Goal: Task Accomplishment & Management: Use online tool/utility

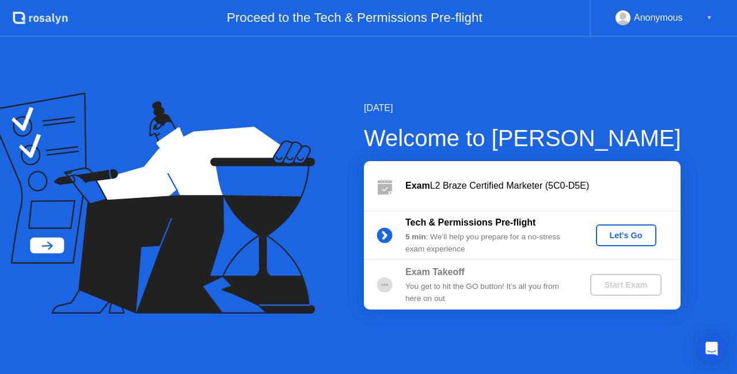
click at [626, 236] on div "Let's Go" at bounding box center [626, 235] width 51 height 9
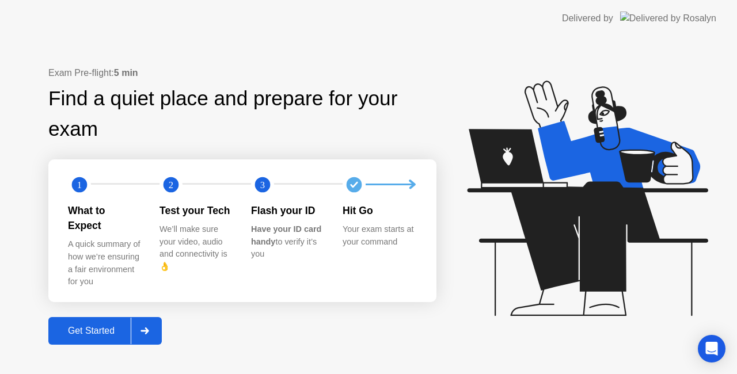
click at [104, 326] on div "Get Started" at bounding box center [91, 331] width 79 height 10
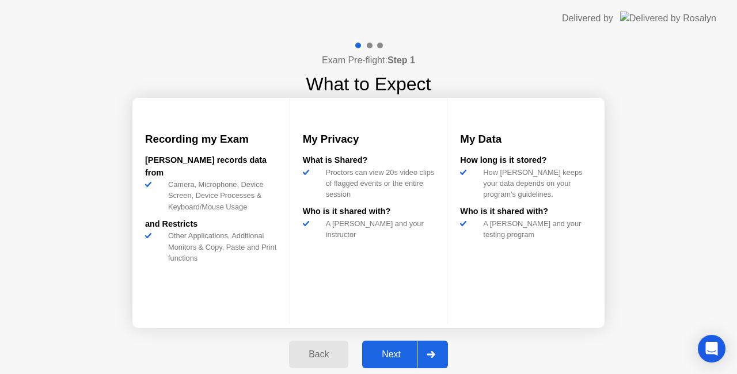
click at [399, 351] on div "Next" at bounding box center [391, 355] width 51 height 10
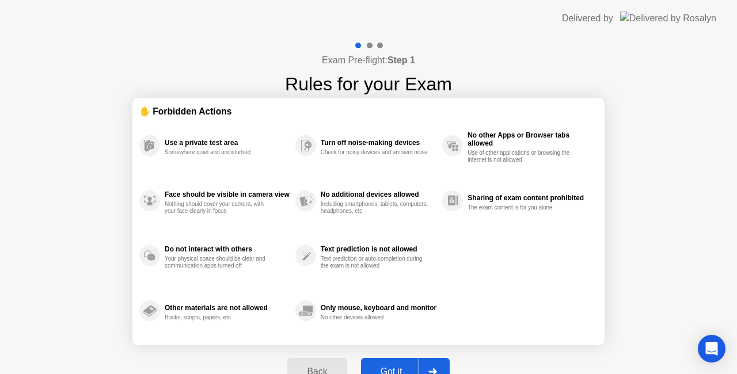
click at [387, 364] on button "Got it" at bounding box center [405, 372] width 89 height 28
select select "**********"
select select "*******"
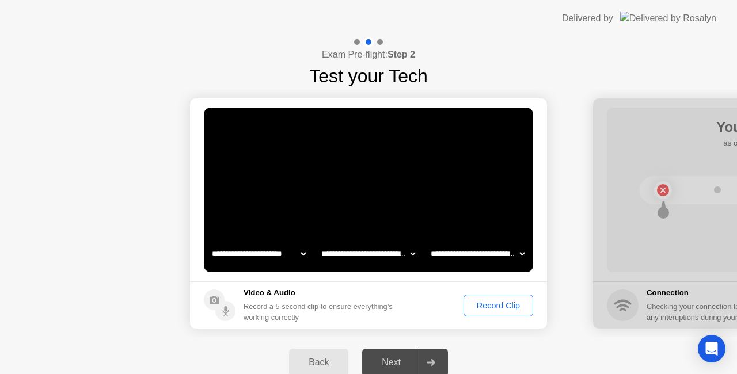
click at [500, 306] on div "Record Clip" at bounding box center [499, 305] width 62 height 9
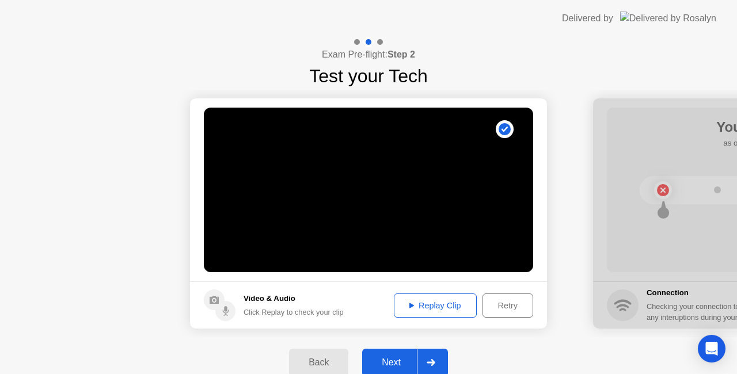
click at [392, 358] on div "Next" at bounding box center [391, 363] width 51 height 10
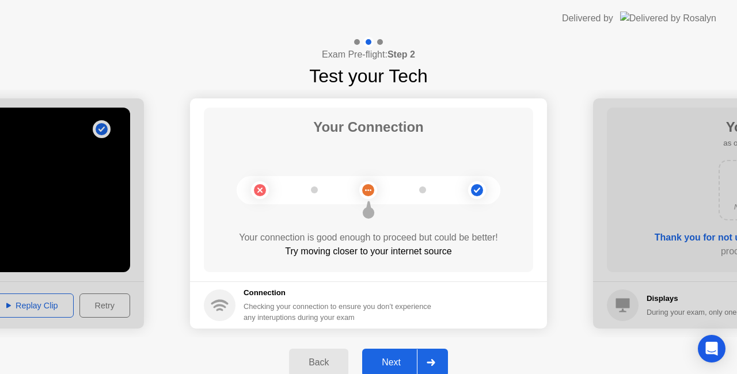
click at [425, 364] on div at bounding box center [431, 363] width 28 height 26
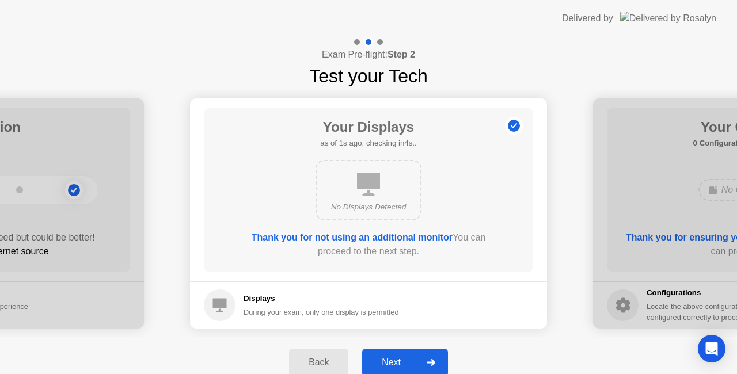
click at [429, 350] on div at bounding box center [431, 363] width 28 height 26
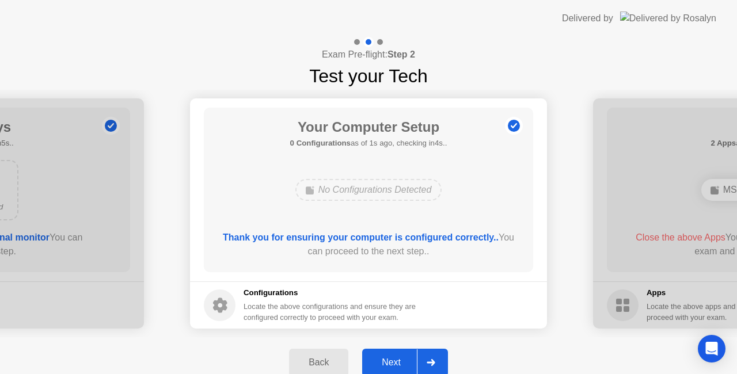
click at [438, 358] on div at bounding box center [431, 363] width 28 height 26
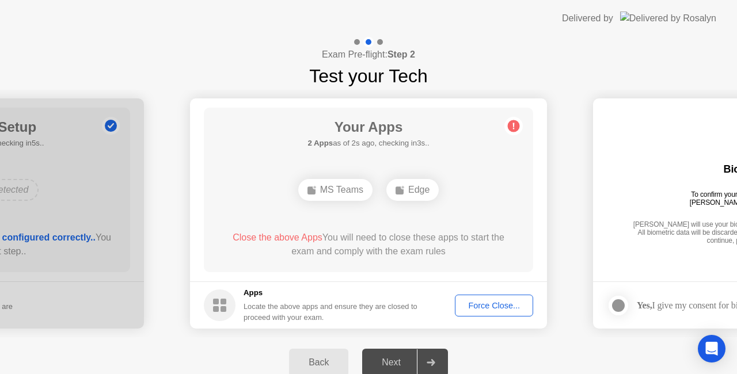
click at [486, 301] on div "Force Close..." at bounding box center [494, 305] width 70 height 9
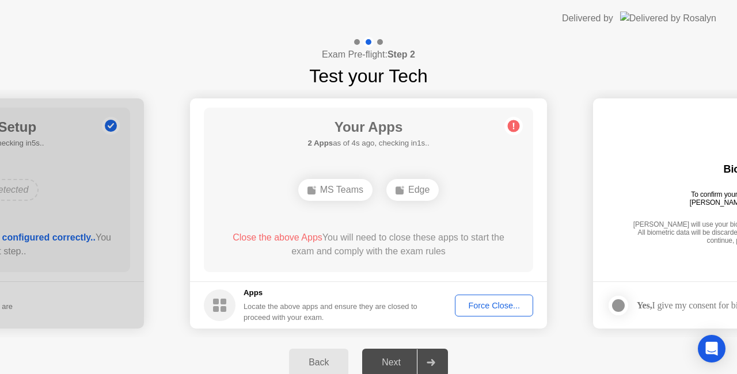
click at [492, 298] on button "Force Close..." at bounding box center [494, 306] width 78 height 22
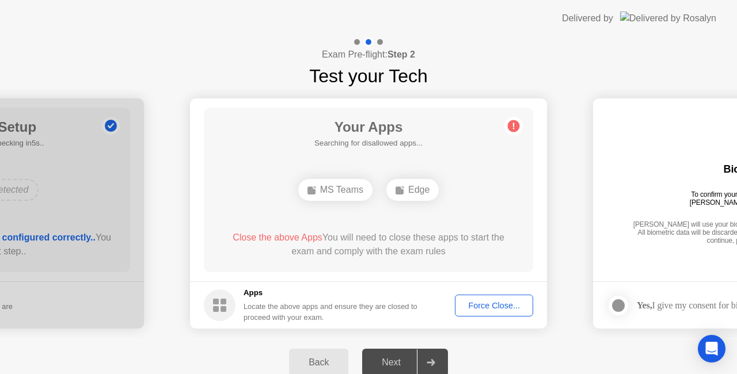
click at [498, 301] on div "Force Close..." at bounding box center [494, 305] width 70 height 9
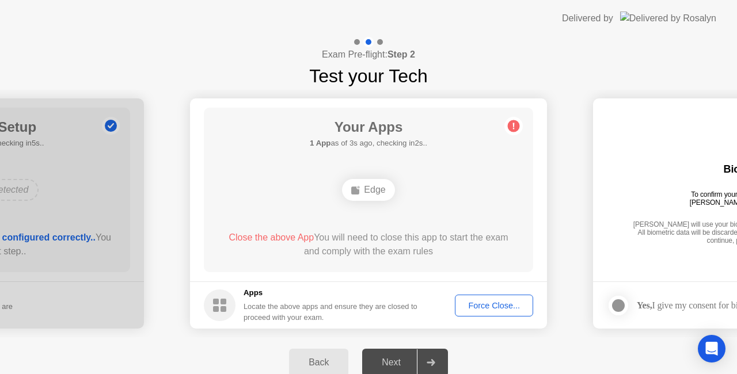
click at [465, 306] on div "Force Close..." at bounding box center [494, 305] width 70 height 9
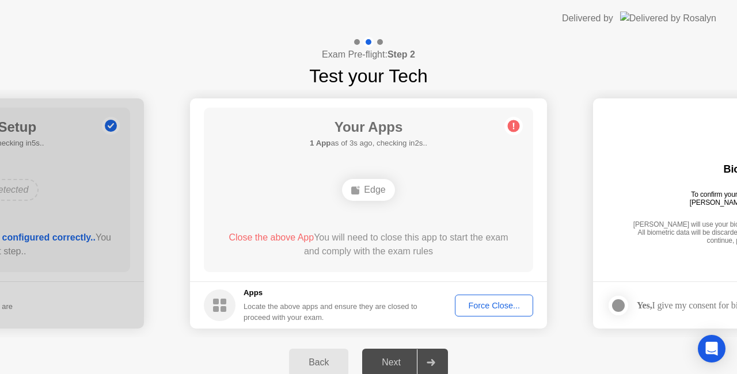
click at [369, 193] on div "Edge" at bounding box center [368, 190] width 52 height 22
click at [479, 308] on div "Force Close..." at bounding box center [494, 305] width 70 height 9
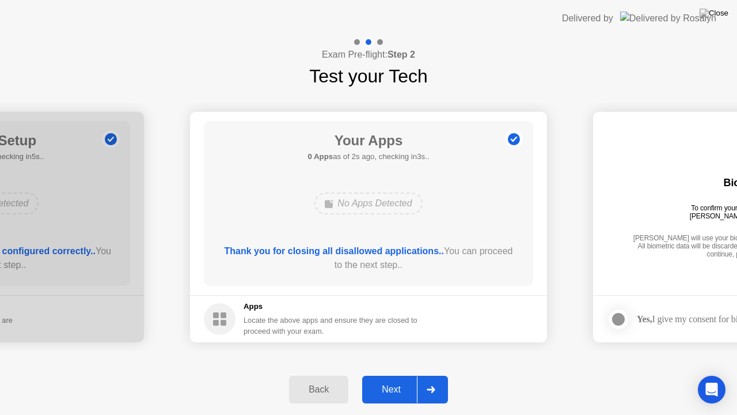
click at [431, 374] on div at bounding box center [431, 389] width 28 height 26
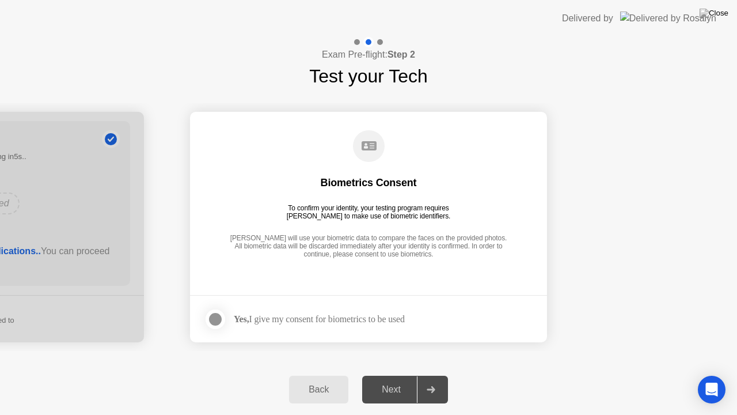
click at [222, 320] on div at bounding box center [216, 319] width 14 height 14
click at [409, 374] on div "Next" at bounding box center [391, 389] width 51 height 10
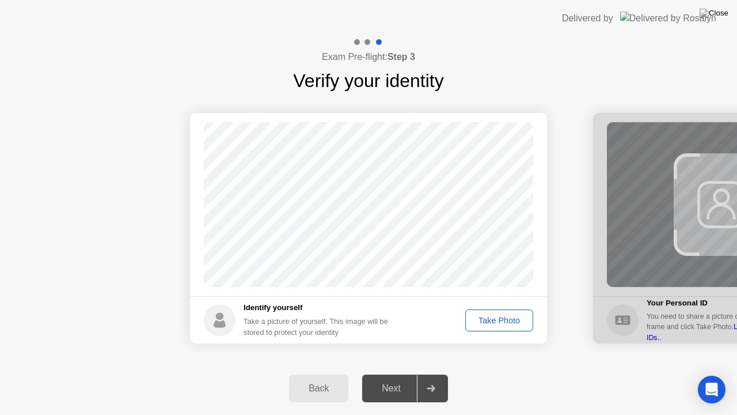
click at [501, 321] on div "Take Photo" at bounding box center [499, 320] width 60 height 9
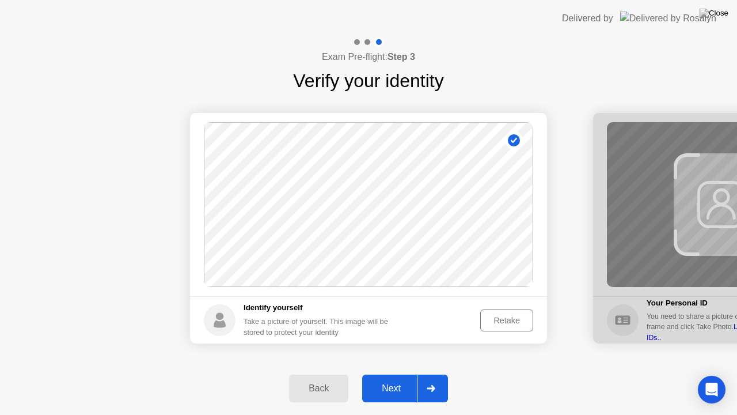
click at [419, 374] on div at bounding box center [431, 388] width 28 height 26
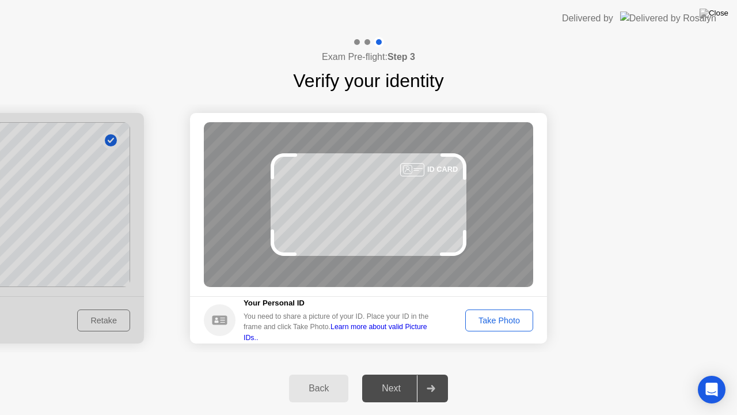
click at [493, 320] on div "Take Photo" at bounding box center [499, 320] width 60 height 9
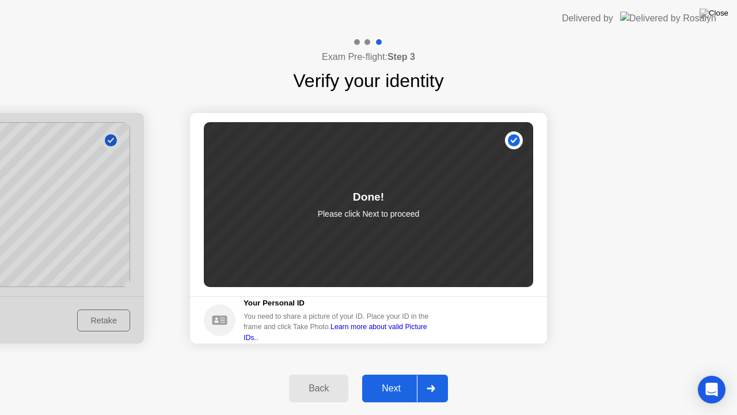
click at [435, 374] on icon at bounding box center [431, 388] width 9 height 7
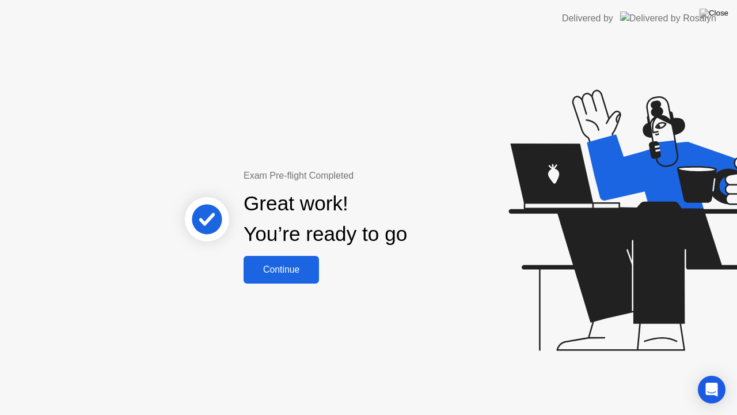
click at [288, 271] on div "Continue" at bounding box center [281, 269] width 69 height 10
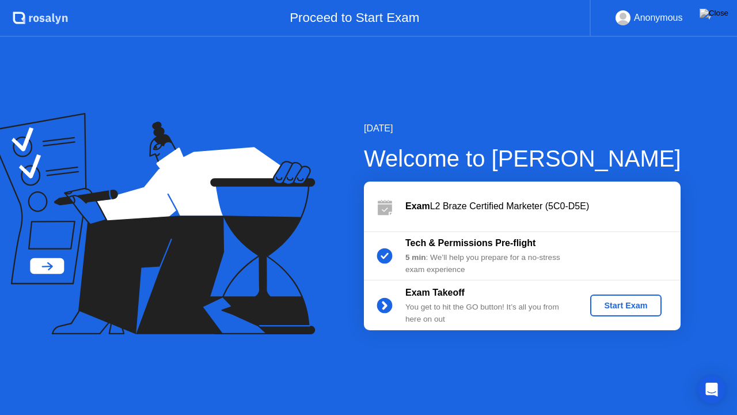
click at [608, 302] on div "Start Exam" at bounding box center [626, 305] width 62 height 9
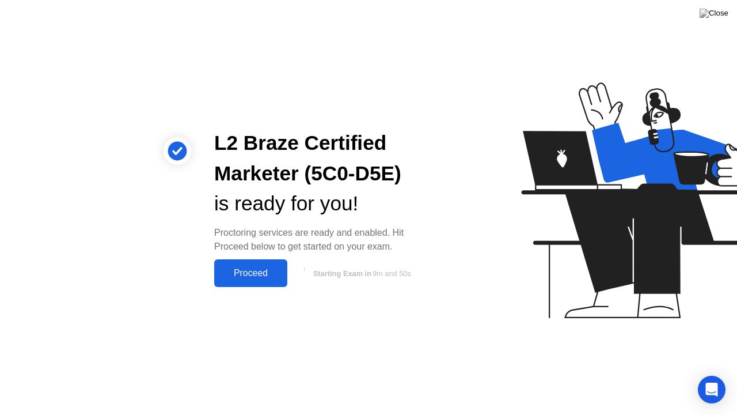
click at [251, 278] on div "Proceed" at bounding box center [251, 273] width 66 height 10
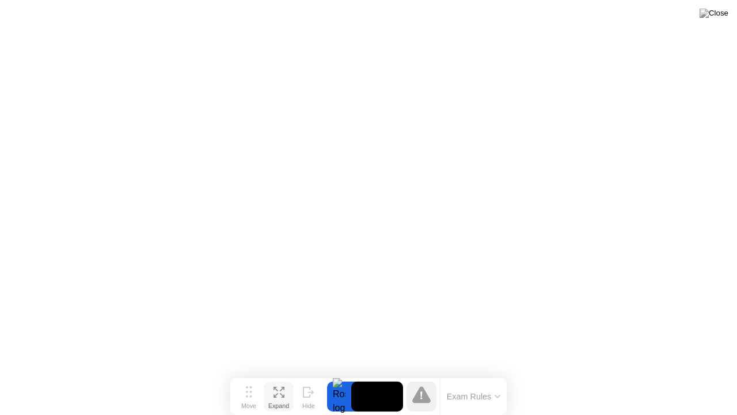
click at [281, 374] on button "Expand" at bounding box center [279, 396] width 30 height 30
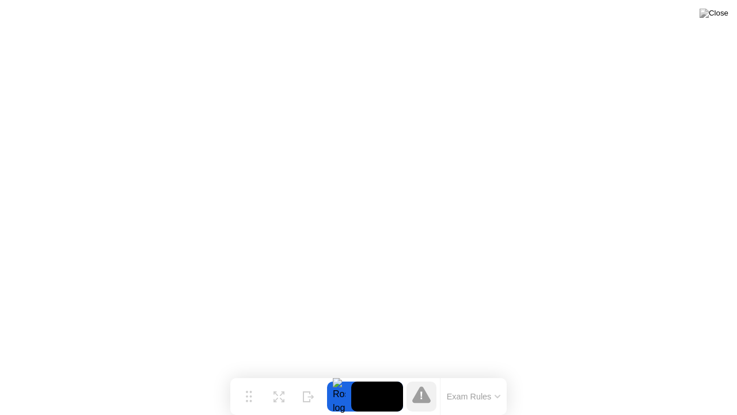
click at [493, 374] on button "Exam Rules" at bounding box center [474, 396] width 61 height 10
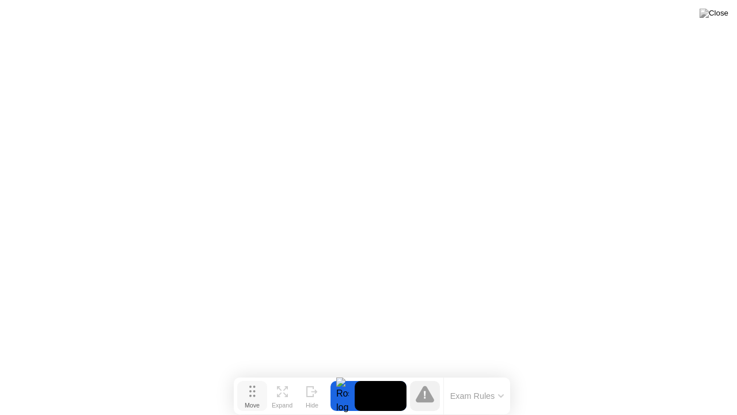
click at [257, 374] on button "Move" at bounding box center [252, 396] width 30 height 30
click at [424, 374] on icon at bounding box center [425, 393] width 2 height 8
click at [357, 374] on video at bounding box center [381, 395] width 52 height 30
click at [470, 374] on button "Exam Rules" at bounding box center [477, 394] width 61 height 10
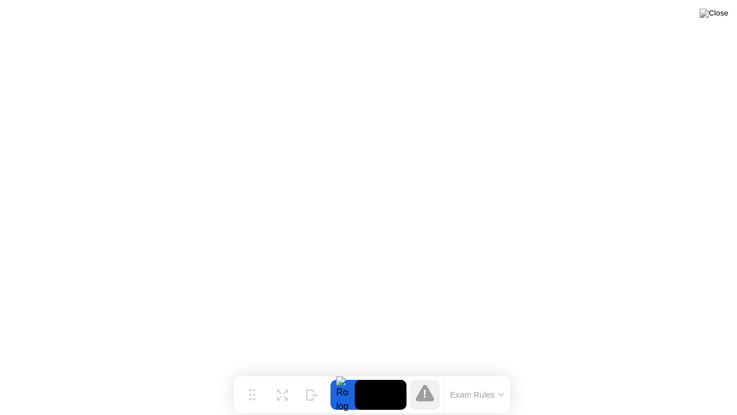
click at [425, 374] on icon at bounding box center [425, 393] width 2 height 7
click at [258, 374] on button "Move" at bounding box center [252, 395] width 30 height 30
click at [278, 374] on div "Expand" at bounding box center [282, 403] width 21 height 7
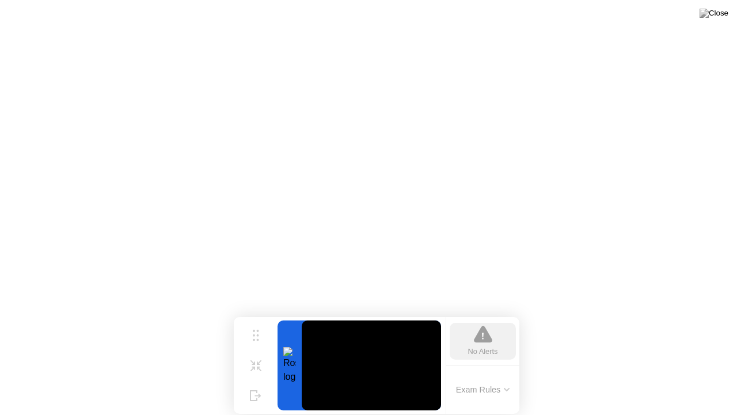
click at [472, 333] on div "No Alerts" at bounding box center [483, 341] width 66 height 37
click at [498, 374] on button "Exam Rules" at bounding box center [483, 389] width 61 height 10
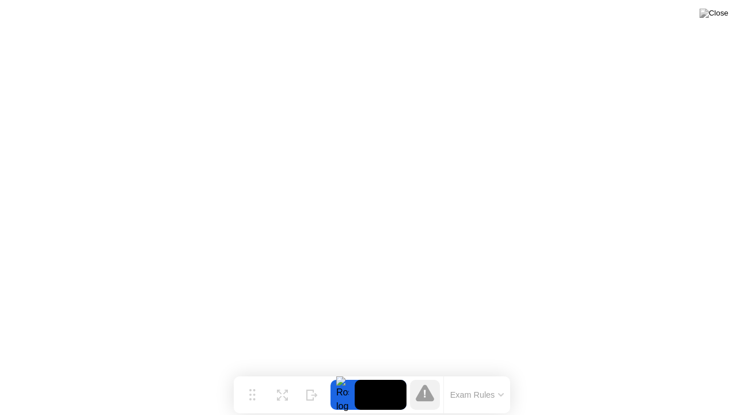
click at [498, 374] on button "Exam Rules" at bounding box center [477, 394] width 61 height 10
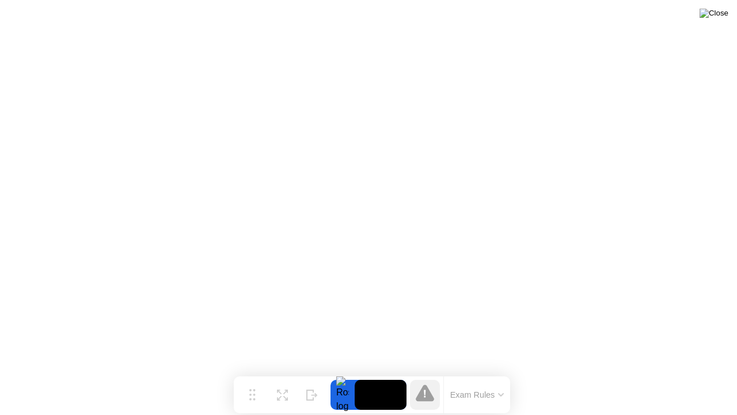
click at [722, 14] on img at bounding box center [714, 13] width 29 height 9
click at [423, 374] on icon at bounding box center [425, 392] width 18 height 17
click at [471, 374] on button "Exam Rules" at bounding box center [477, 394] width 61 height 10
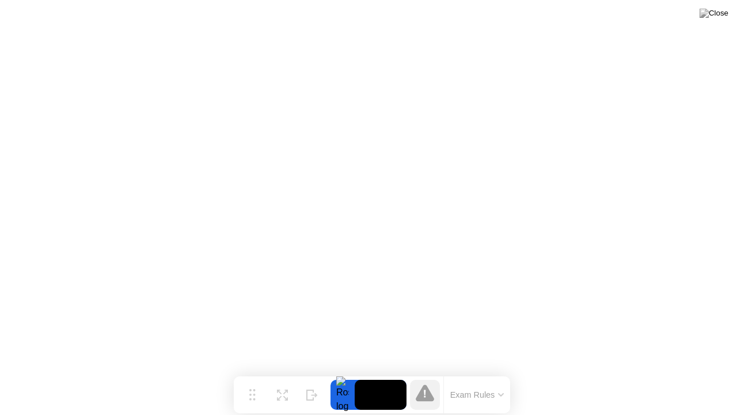
click at [348, 374] on div at bounding box center [343, 395] width 24 height 30
click at [368, 374] on video at bounding box center [381, 395] width 52 height 30
click at [281, 374] on icon at bounding box center [279, 393] width 5 height 5
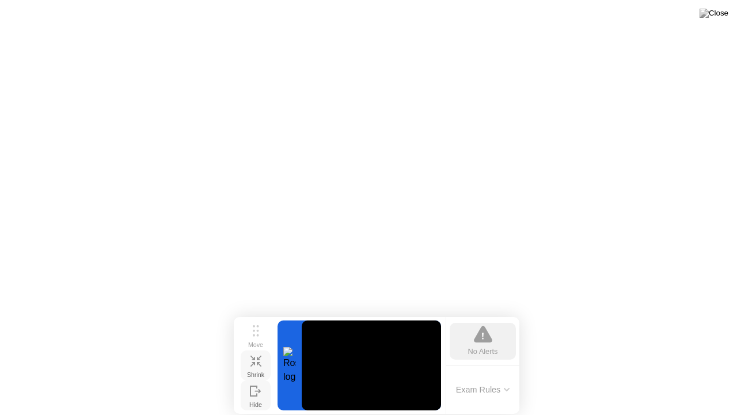
click at [255, 374] on icon at bounding box center [256, 390] width 12 height 11
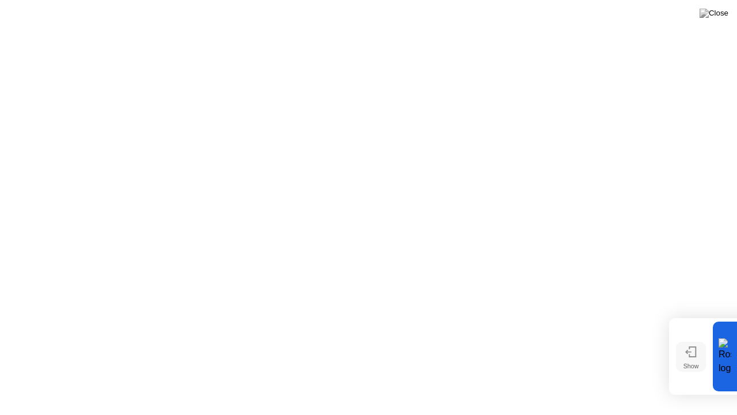
click at [690, 357] on icon at bounding box center [693, 352] width 6 height 10
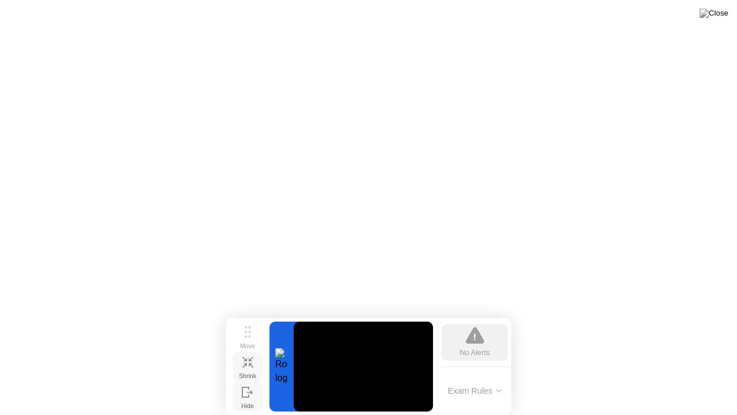
click at [241, 363] on button "Shrink" at bounding box center [248, 366] width 30 height 30
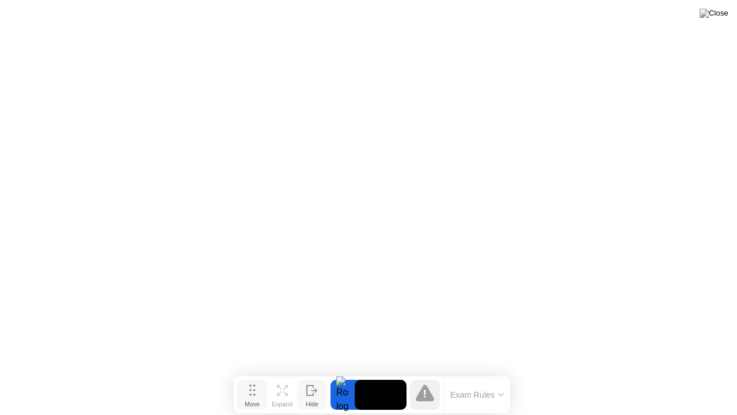
click at [259, 374] on div "Move" at bounding box center [252, 403] width 15 height 7
click at [278, 374] on div "Expand" at bounding box center [282, 403] width 21 height 7
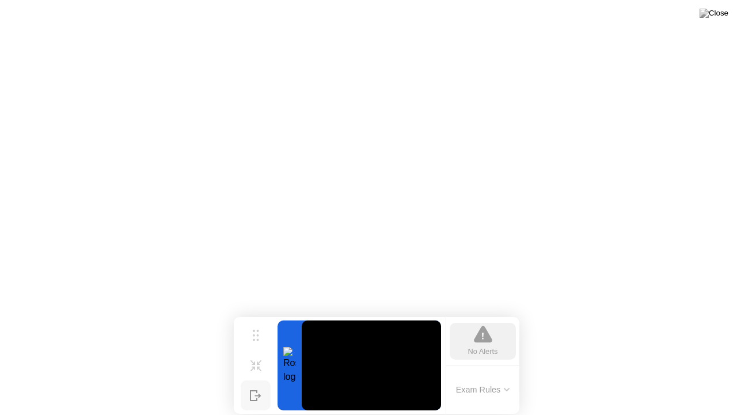
click at [498, 374] on button "Exam Rules" at bounding box center [483, 389] width 61 height 10
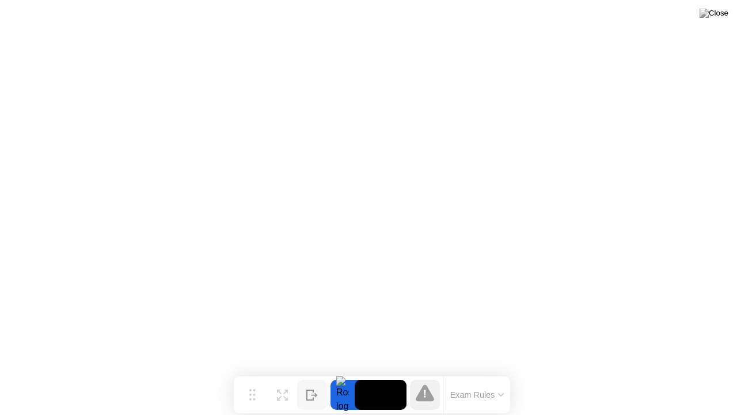
click at [482, 374] on button "Exam Rules" at bounding box center [477, 394] width 61 height 10
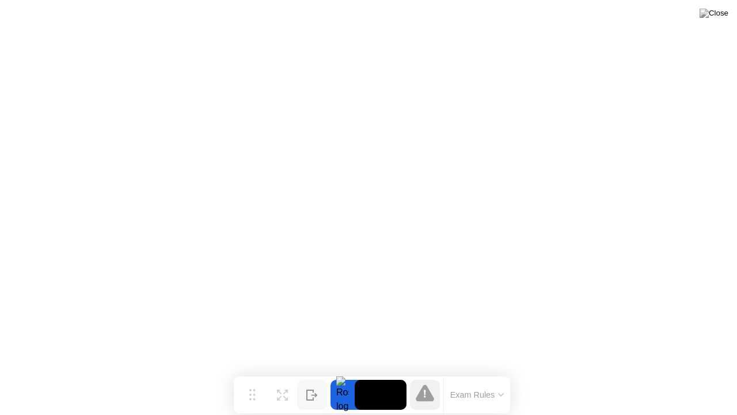
click at [308, 374] on icon at bounding box center [310, 395] width 6 height 10
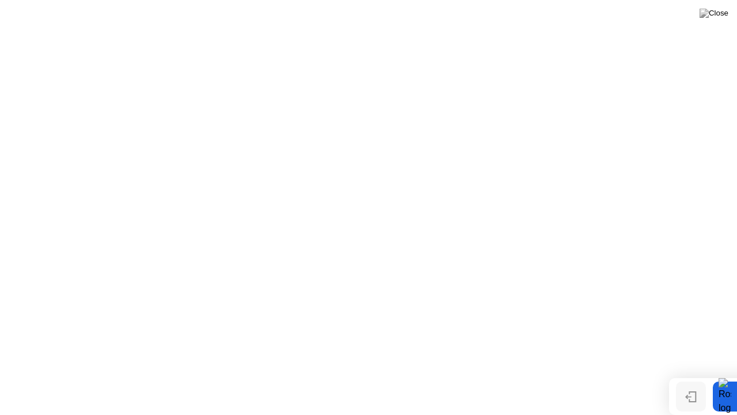
click at [684, 374] on div "Show" at bounding box center [692, 405] width 16 height 7
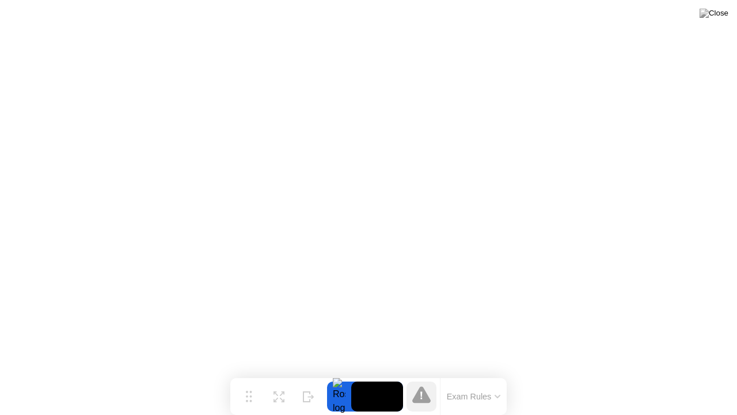
click at [422, 374] on icon at bounding box center [422, 395] width 2 height 7
click at [461, 374] on button "Exam Rules" at bounding box center [474, 396] width 61 height 10
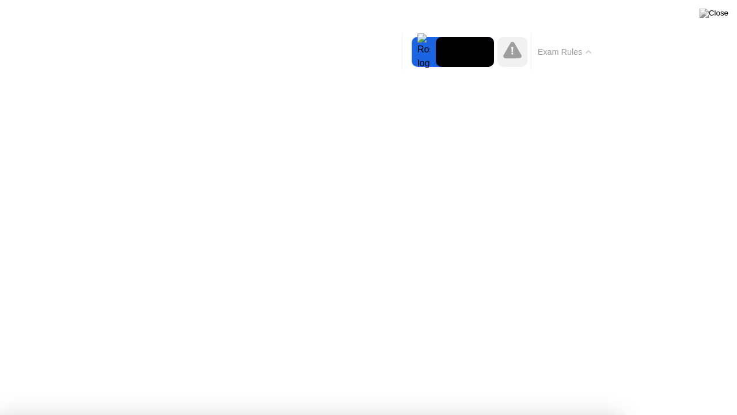
click at [567, 47] on button "Exam Rules" at bounding box center [565, 52] width 61 height 10
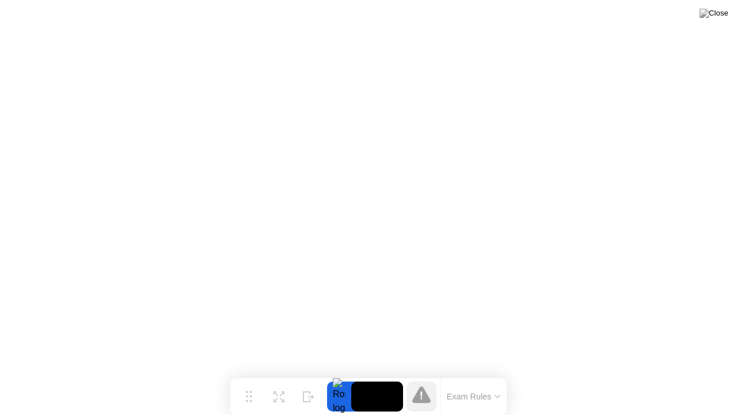
click at [418, 374] on icon at bounding box center [421, 394] width 18 height 17
click at [453, 374] on button "Exam Rules" at bounding box center [474, 396] width 61 height 10
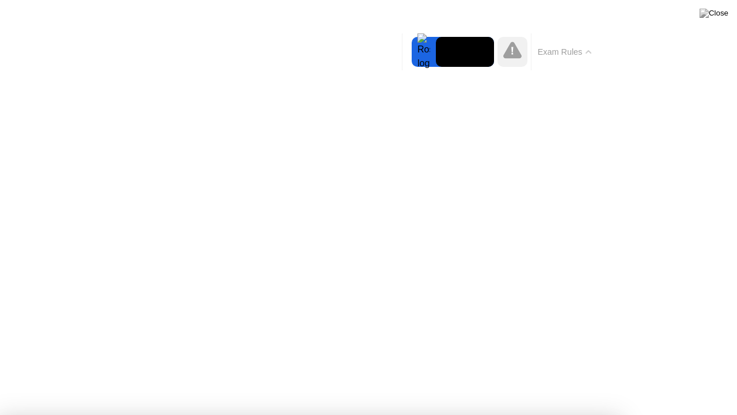
click at [520, 58] on icon at bounding box center [512, 49] width 18 height 17
drag, startPoint x: 520, startPoint y: 58, endPoint x: 482, endPoint y: 50, distance: 38.8
click at [483, 50] on div "Move Expand Hide Exam Rules" at bounding box center [500, 51] width 196 height 37
click at [480, 51] on video at bounding box center [465, 52] width 58 height 30
click at [435, 51] on div at bounding box center [424, 52] width 24 height 30
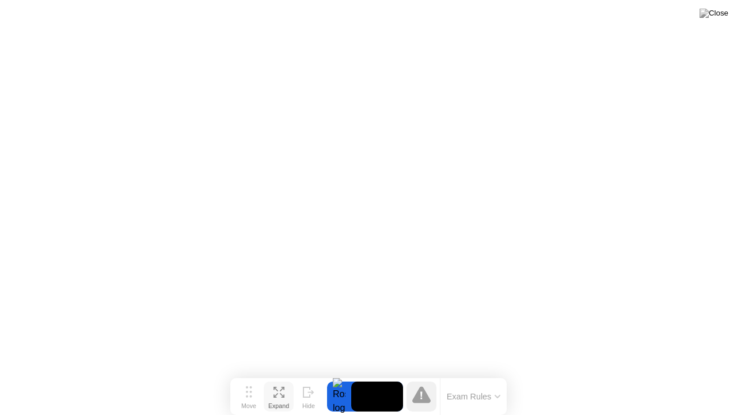
click at [283, 374] on icon at bounding box center [282, 395] width 5 height 5
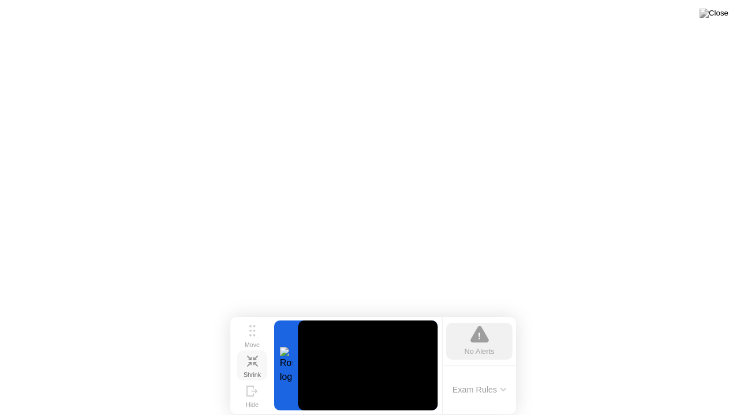
click at [262, 365] on button "Shrink" at bounding box center [252, 365] width 30 height 30
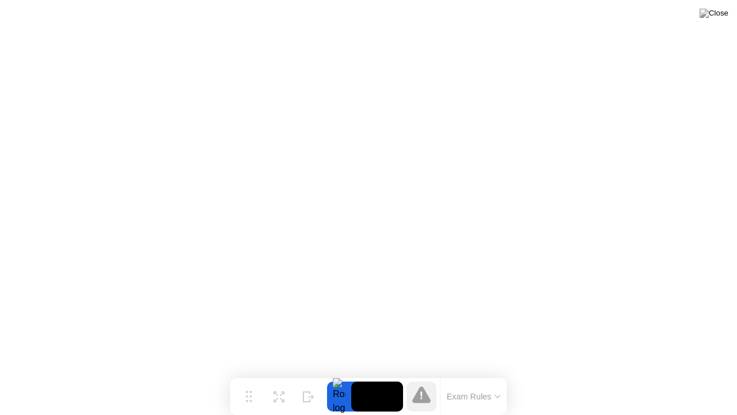
click at [306, 374] on icon at bounding box center [309, 396] width 12 height 11
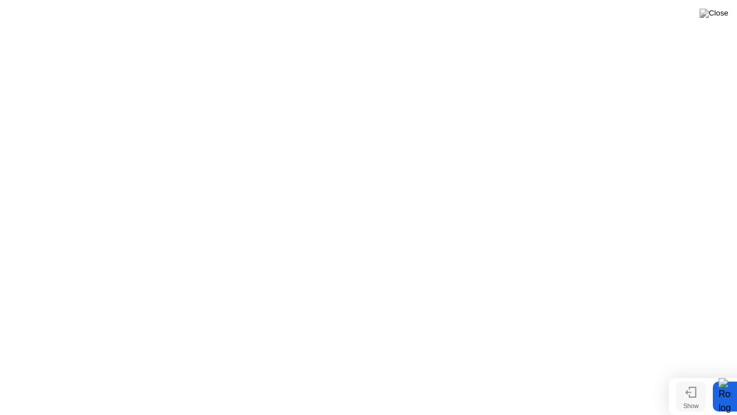
click at [684, 374] on div "Show" at bounding box center [692, 405] width 16 height 7
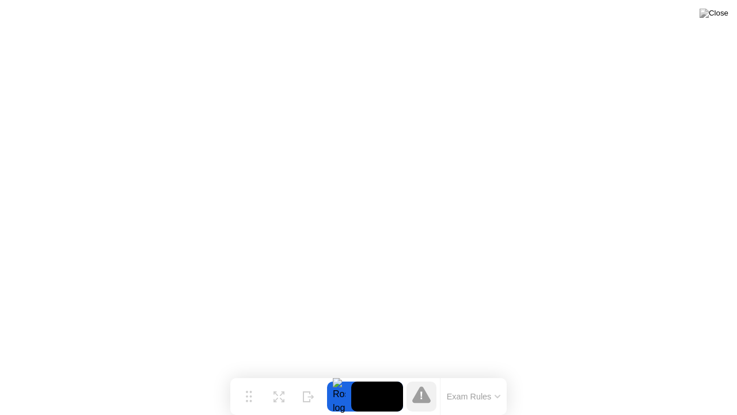
click at [346, 374] on div at bounding box center [339, 396] width 24 height 30
click at [349, 374] on div at bounding box center [339, 396] width 24 height 30
click at [332, 374] on div at bounding box center [339, 396] width 24 height 30
click at [274, 374] on icon at bounding box center [279, 392] width 11 height 11
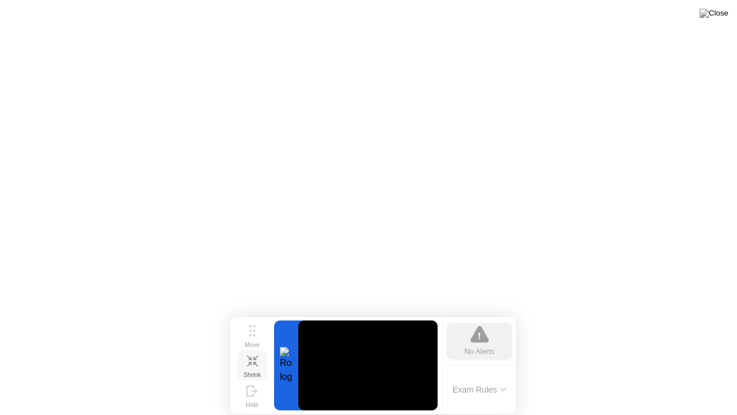
click at [493, 338] on div "No Alerts" at bounding box center [479, 341] width 66 height 37
click at [485, 332] on icon at bounding box center [480, 334] width 18 height 18
click at [251, 371] on div "Shrink" at bounding box center [252, 374] width 17 height 7
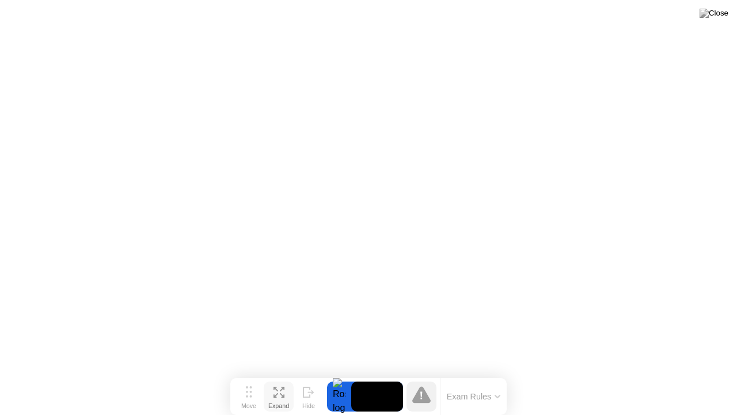
click at [274, 374] on icon at bounding box center [279, 392] width 11 height 11
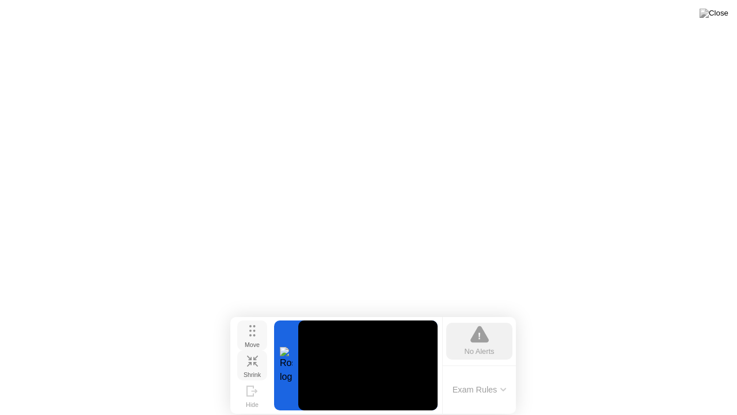
click at [260, 341] on div "Move" at bounding box center [252, 344] width 15 height 7
click at [290, 361] on div at bounding box center [286, 365] width 24 height 90
click at [316, 361] on video at bounding box center [367, 365] width 139 height 90
click at [499, 374] on button "Exam Rules" at bounding box center [479, 389] width 61 height 10
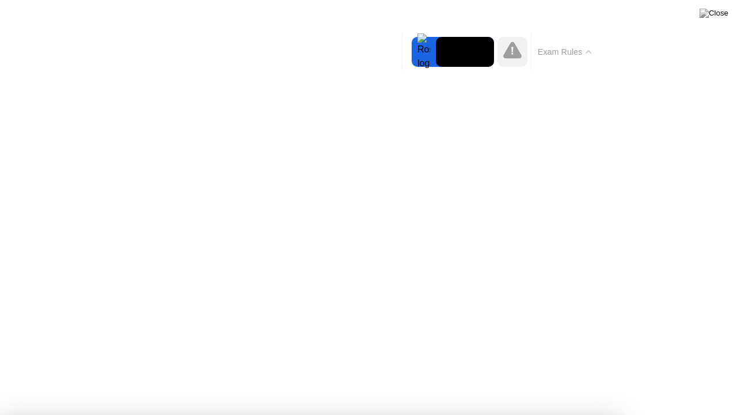
click at [566, 59] on div "Exam Rules" at bounding box center [564, 51] width 67 height 37
click at [518, 54] on icon at bounding box center [512, 49] width 18 height 17
click at [487, 54] on video at bounding box center [465, 52] width 58 height 30
drag, startPoint x: 482, startPoint y: 53, endPoint x: 471, endPoint y: 53, distance: 10.4
click at [471, 53] on video at bounding box center [465, 52] width 58 height 30
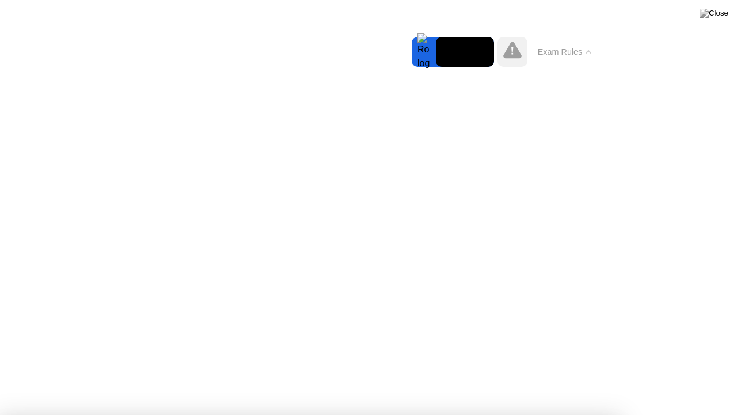
click at [415, 52] on div at bounding box center [424, 52] width 24 height 30
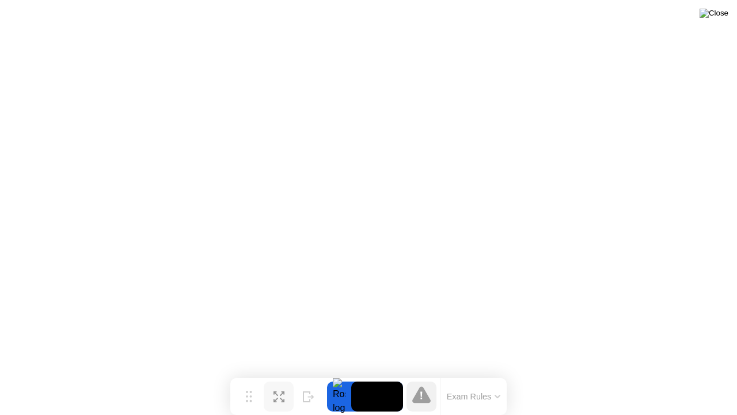
click at [726, 13] on img at bounding box center [714, 13] width 29 height 9
click at [498, 374] on button "Exam Rules" at bounding box center [474, 396] width 61 height 10
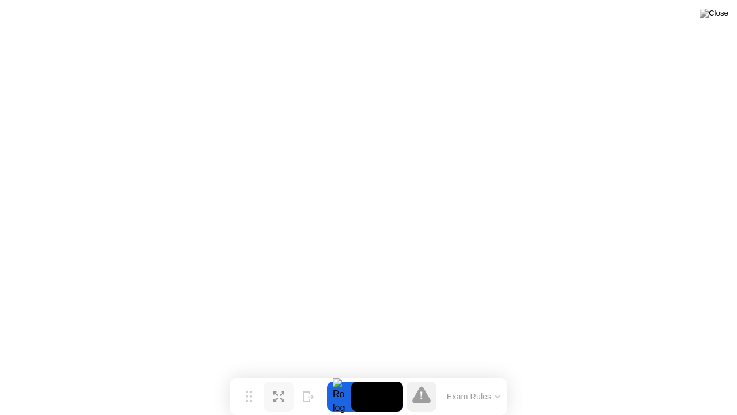
click at [285, 374] on button "Expand" at bounding box center [279, 396] width 30 height 30
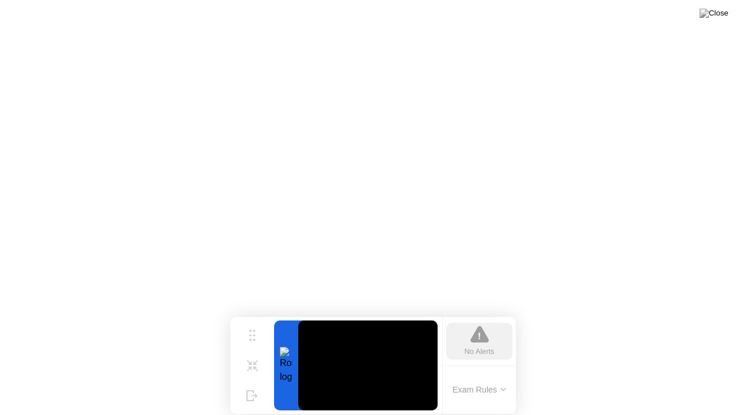
click at [281, 360] on div at bounding box center [286, 365] width 24 height 90
click at [327, 365] on video at bounding box center [367, 365] width 139 height 90
click at [474, 374] on button "Exam Rules" at bounding box center [479, 389] width 61 height 10
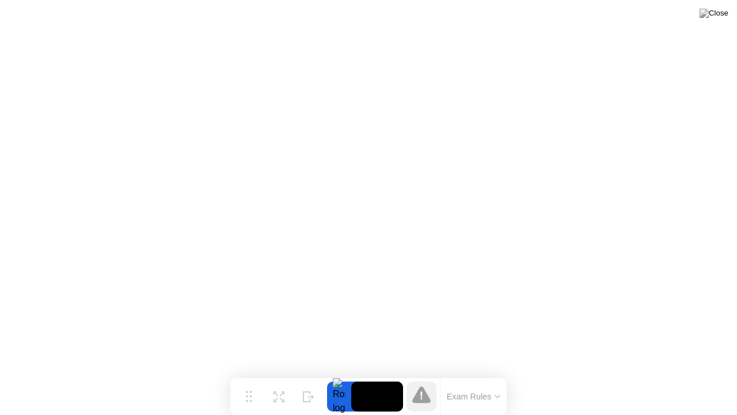
click at [452, 374] on button "Exam Rules" at bounding box center [474, 396] width 61 height 10
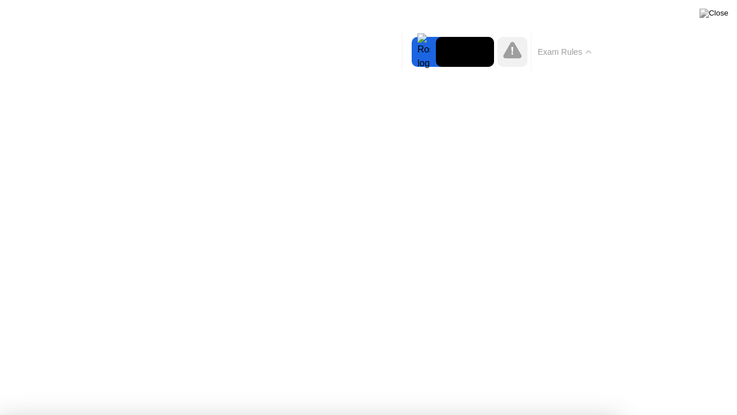
click at [574, 55] on button "Exam Rules" at bounding box center [565, 52] width 61 height 10
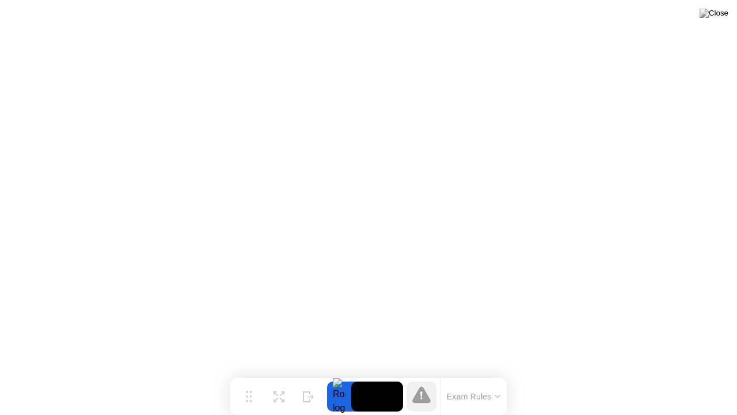
click at [468, 374] on button "Exam Rules" at bounding box center [474, 396] width 61 height 10
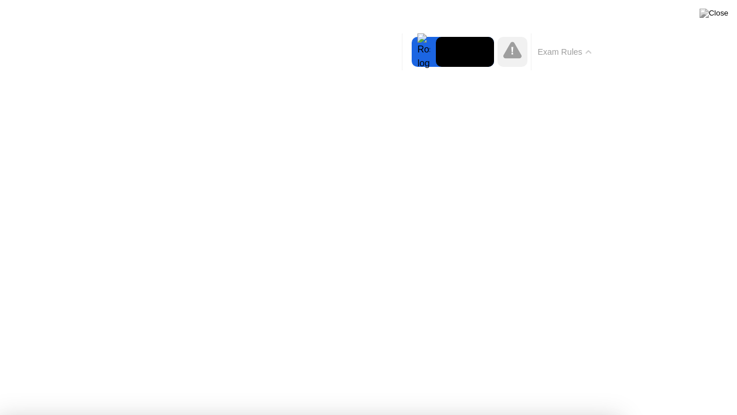
click at [468, 53] on video at bounding box center [465, 52] width 58 height 30
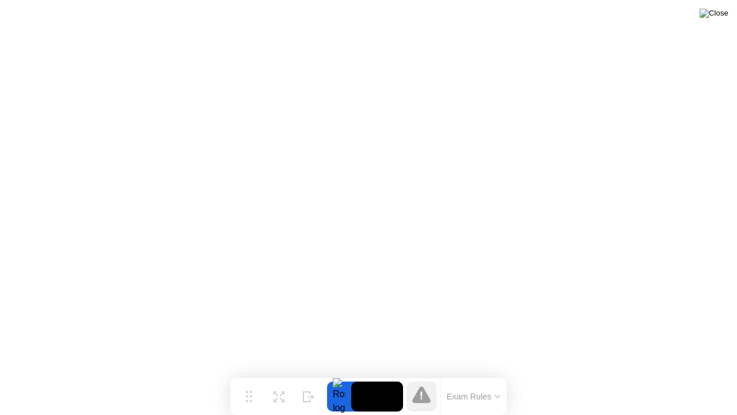
click at [728, 17] on img at bounding box center [714, 13] width 29 height 9
